Goal: Task Accomplishment & Management: Complete application form

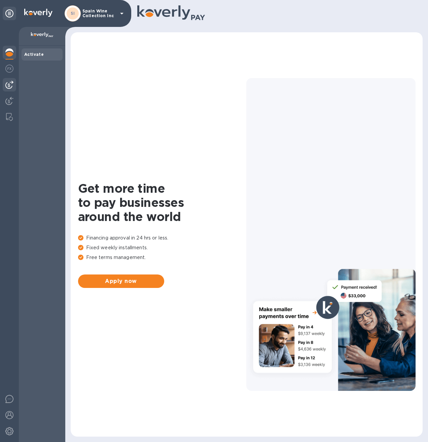
click at [8, 84] on img at bounding box center [9, 85] width 8 height 8
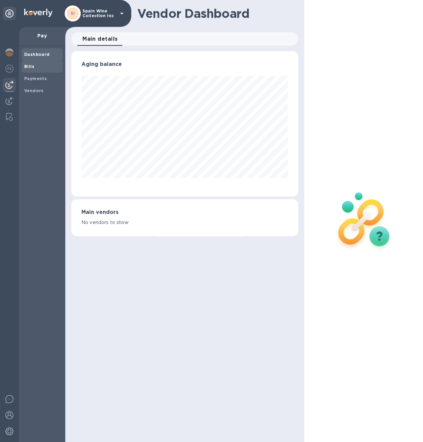
scroll to position [145, 224]
click at [32, 66] on b "Bills" at bounding box center [29, 66] width 10 height 5
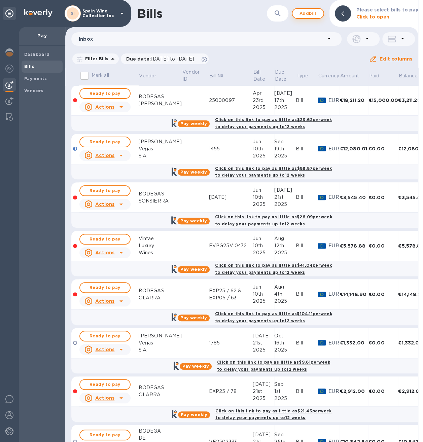
click at [305, 16] on span "Add bill" at bounding box center [308, 13] width 20 height 8
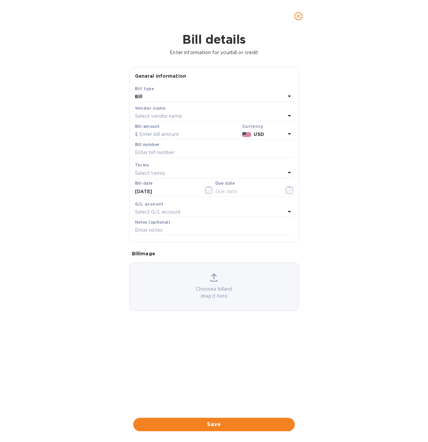
click at [160, 114] on p "Select vendor name" at bounding box center [158, 116] width 47 height 7
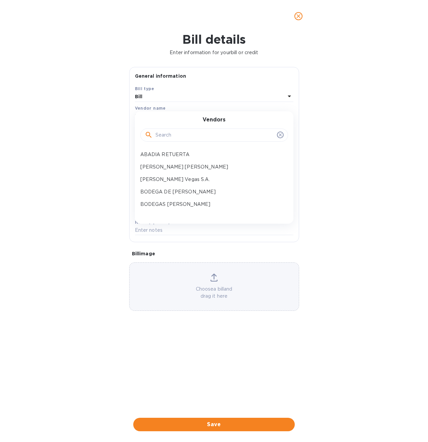
click at [166, 135] on input "text" at bounding box center [214, 135] width 119 height 10
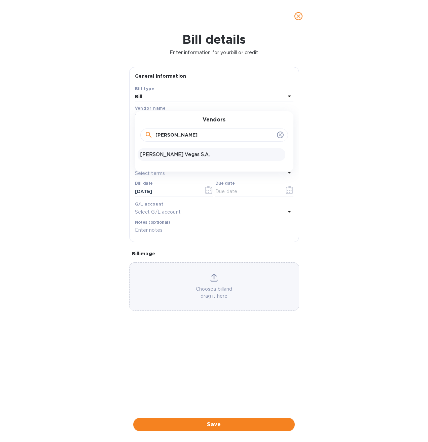
type input "[PERSON_NAME]"
click at [165, 154] on p "[PERSON_NAME] Vegas S.A." at bounding box center [211, 154] width 142 height 7
type input "[DATE]"
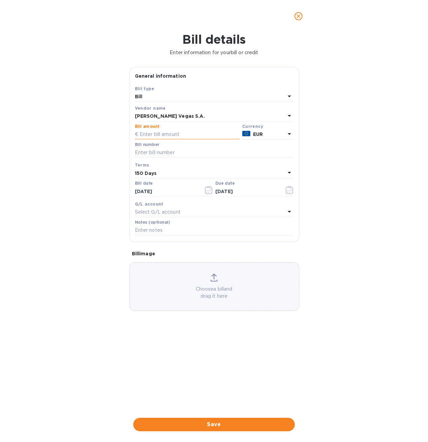
click at [184, 137] on input "text" at bounding box center [187, 135] width 105 height 10
type input "3,996.00"
type input "2.401"
click at [161, 229] on input "text" at bounding box center [214, 231] width 159 height 10
click at [152, 231] on input "text" at bounding box center [214, 231] width 159 height 10
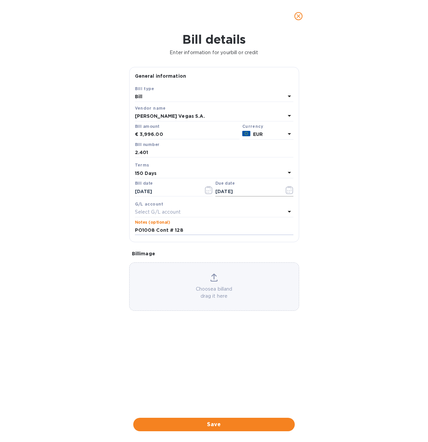
type input "PO1008 Cont # 128"
click at [289, 191] on icon "button" at bounding box center [290, 190] width 8 height 8
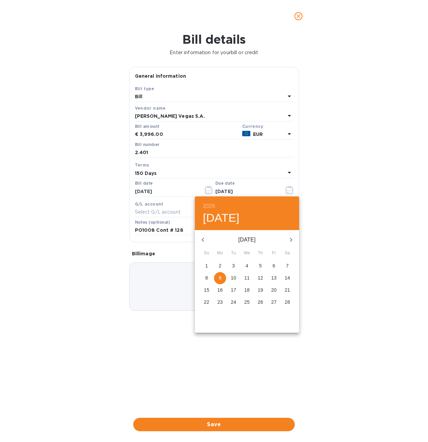
click at [291, 241] on icon "button" at bounding box center [291, 240] width 8 height 8
click at [203, 240] on icon "button" at bounding box center [203, 240] width 8 height 8
click at [202, 240] on icon "button" at bounding box center [203, 240] width 2 height 4
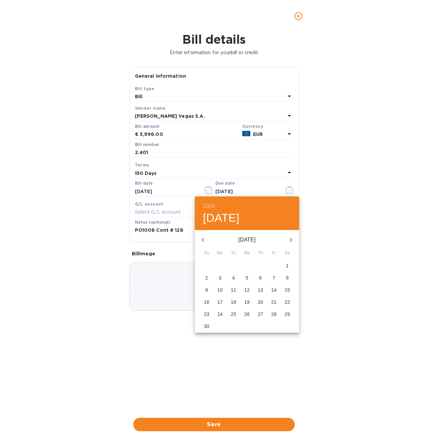
click at [222, 289] on p "10" at bounding box center [219, 290] width 5 height 7
type input "[DATE]"
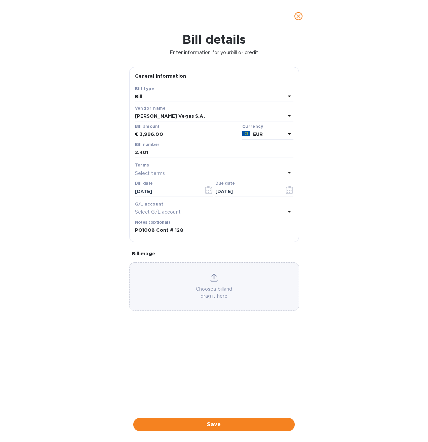
click at [210, 275] on icon at bounding box center [213, 278] width 7 height 8
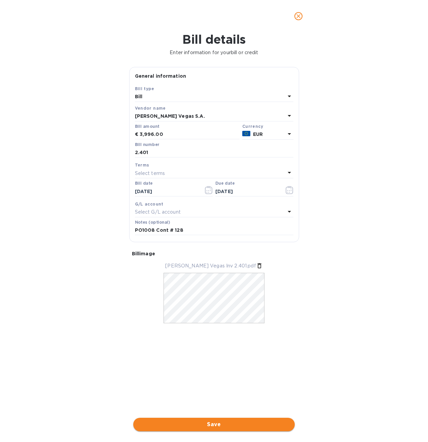
click at [217, 424] on span "Save" at bounding box center [214, 425] width 151 height 8
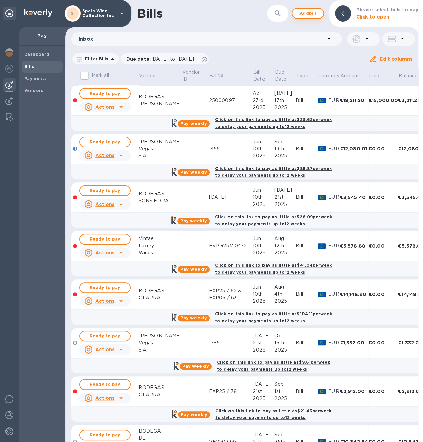
click at [312, 16] on span "Add bill" at bounding box center [308, 13] width 20 height 8
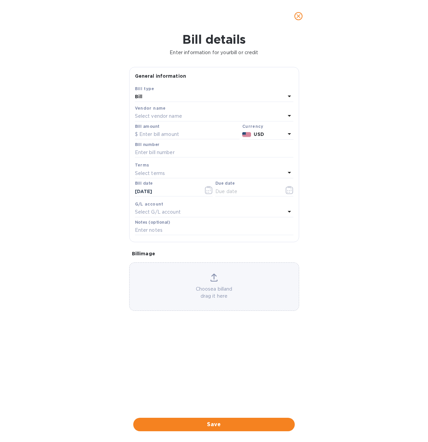
click at [163, 115] on p "Select vendor name" at bounding box center [158, 116] width 47 height 7
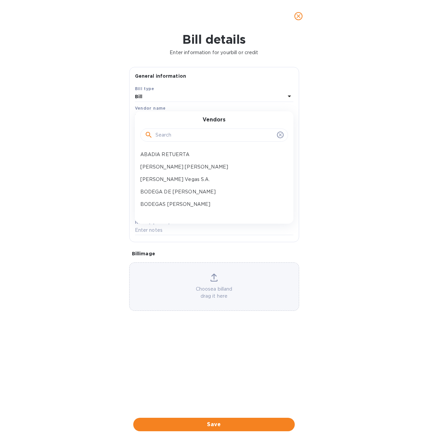
click at [162, 135] on input "text" at bounding box center [214, 135] width 119 height 10
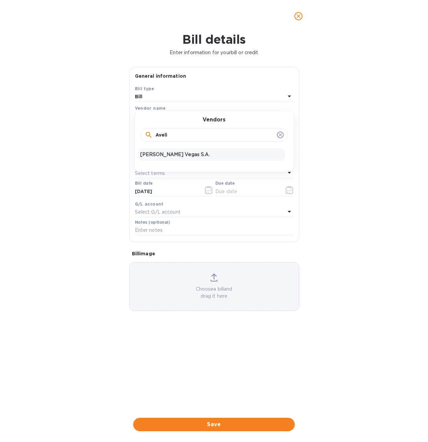
type input "Aveli"
click at [174, 154] on p "[PERSON_NAME] Vegas S.A." at bounding box center [211, 154] width 142 height 7
type input "[DATE]"
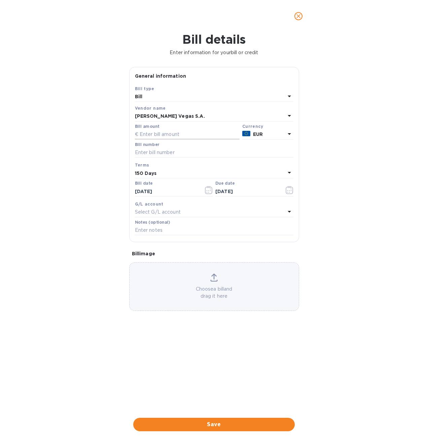
click at [172, 133] on input "text" at bounding box center [187, 135] width 105 height 10
type input "1,260.00"
click at [172, 152] on input "text" at bounding box center [214, 153] width 159 height 10
type input "2.442"
click at [287, 192] on icon "button" at bounding box center [290, 190] width 8 height 8
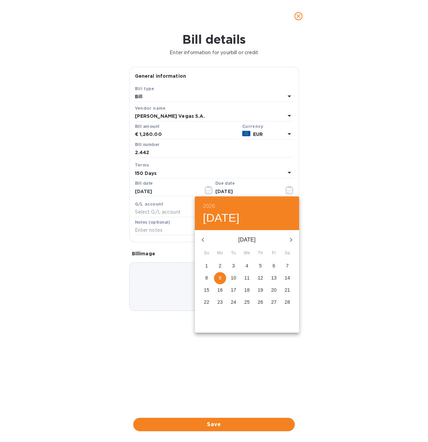
click at [292, 239] on icon "button" at bounding box center [291, 240] width 8 height 8
click at [204, 240] on icon "button" at bounding box center [203, 240] width 8 height 8
click at [206, 242] on icon "button" at bounding box center [203, 240] width 8 height 8
click at [265, 279] on span "11" at bounding box center [260, 278] width 12 height 7
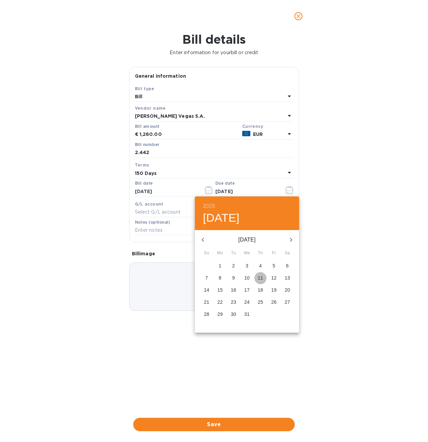
type input "[DATE]"
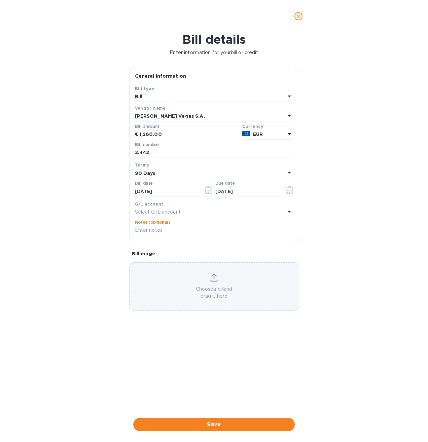
click at [192, 229] on input "text" at bounding box center [214, 231] width 159 height 10
click at [146, 232] on input "text" at bounding box center [214, 231] width 159 height 10
type input "PO1014 Cont 128"
click at [209, 287] on p "Choose a bill and drag it here" at bounding box center [214, 293] width 169 height 14
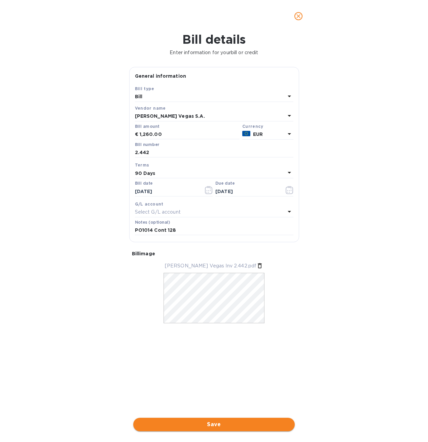
click at [214, 423] on span "Save" at bounding box center [214, 425] width 151 height 8
